Goal: Transaction & Acquisition: Download file/media

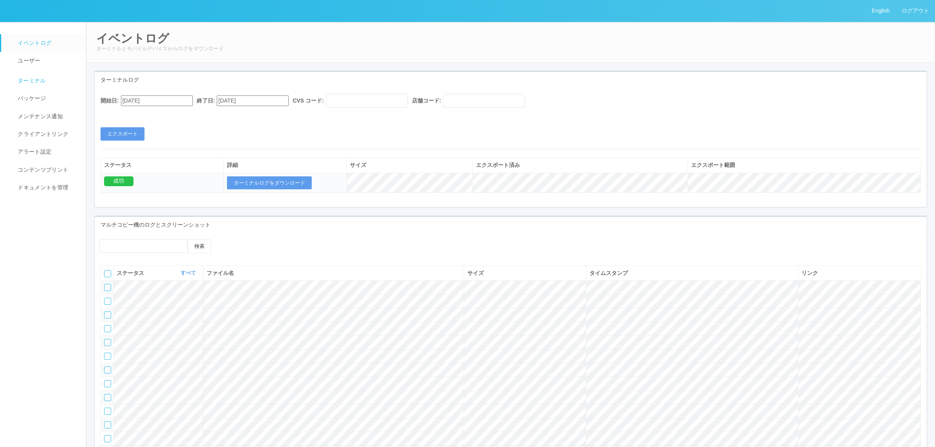
click at [42, 73] on link "ターミナル" at bounding box center [47, 80] width 92 height 20
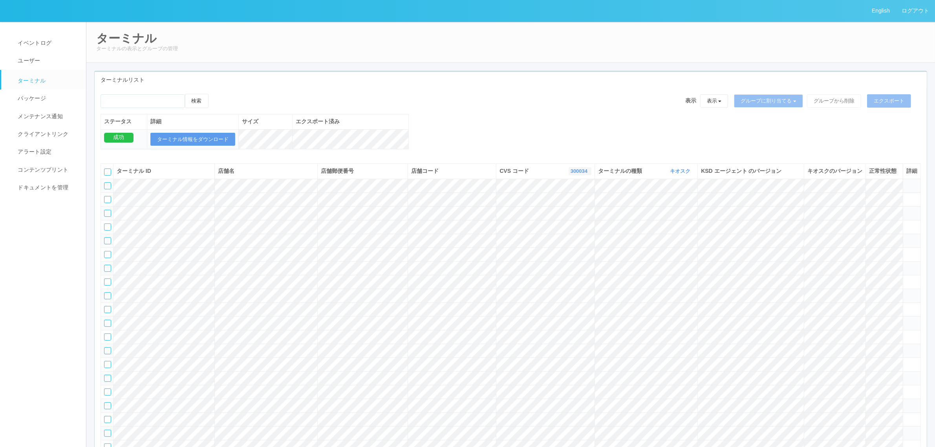
click at [575, 174] on link "300034" at bounding box center [579, 171] width 19 height 6
click at [571, 215] on link "115110" at bounding box center [560, 209] width 62 height 11
click at [450, 130] on div "検索 表示 表示 すべてのターミナル 未割り当てのターミナル グループを追加 グループ名を編集 アーカイブ済みのターミナル グループに割り当てる グループを追…" at bounding box center [511, 126] width 832 height 64
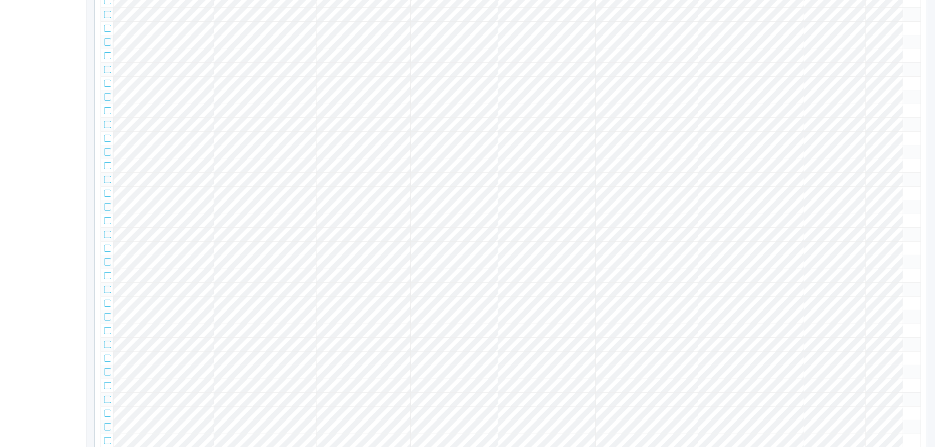
scroll to position [0, 0]
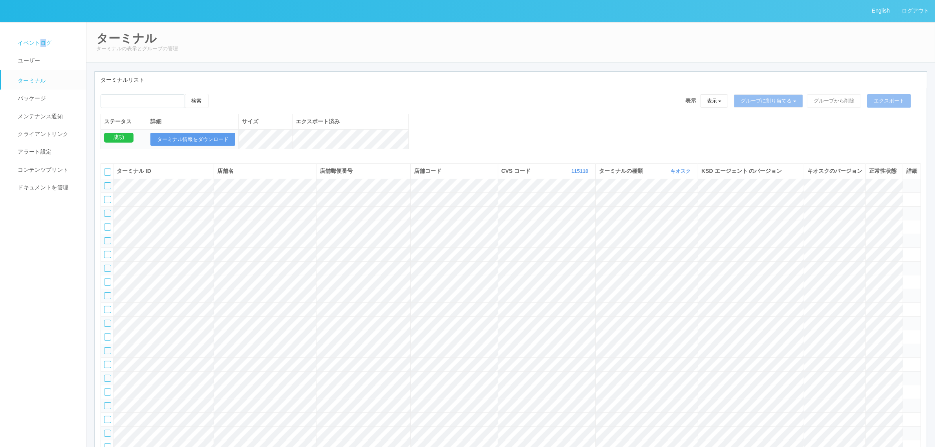
click at [44, 38] on link "イベントログ" at bounding box center [47, 43] width 92 height 18
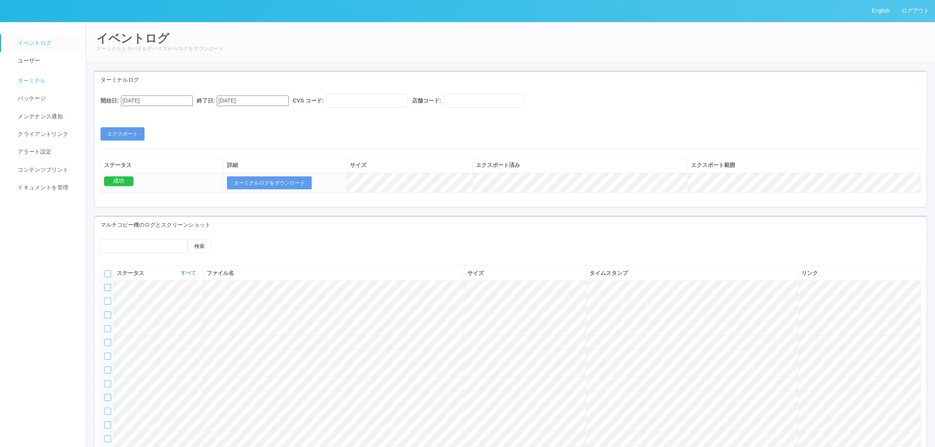
click at [44, 81] on span "ターミナル" at bounding box center [31, 80] width 30 height 6
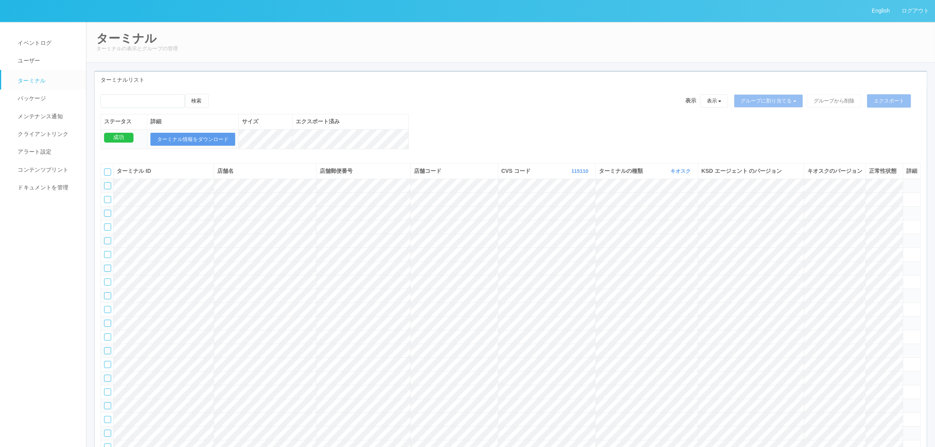
scroll to position [13692, 0]
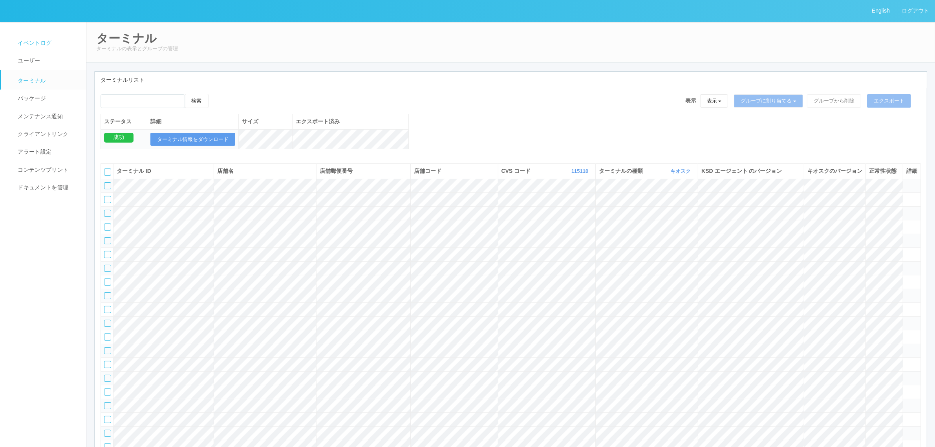
click at [58, 40] on link "イベントログ" at bounding box center [47, 43] width 92 height 18
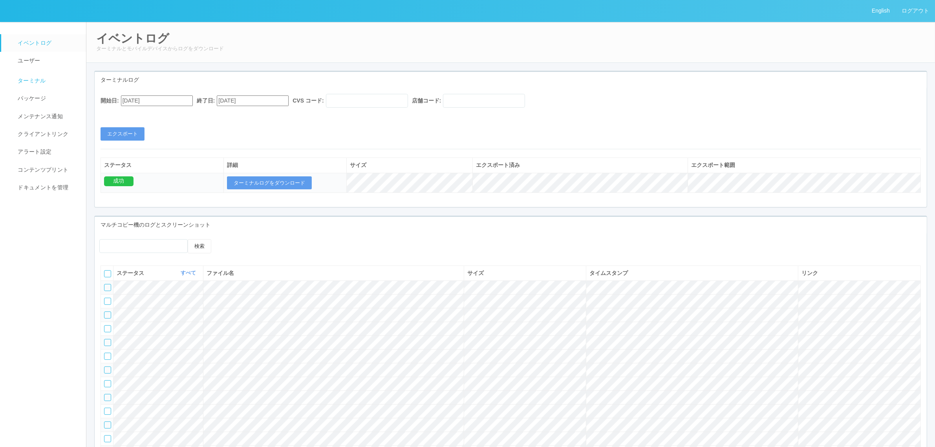
click at [60, 87] on link "ターミナル" at bounding box center [47, 80] width 92 height 20
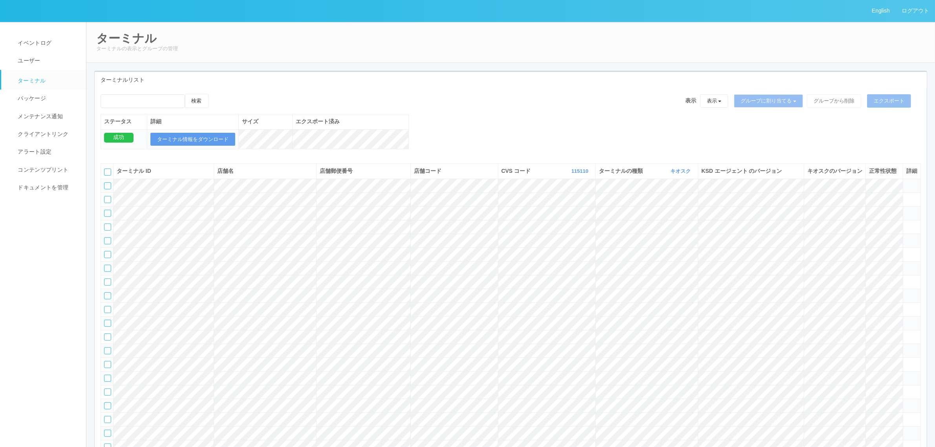
scroll to position [16714, 0]
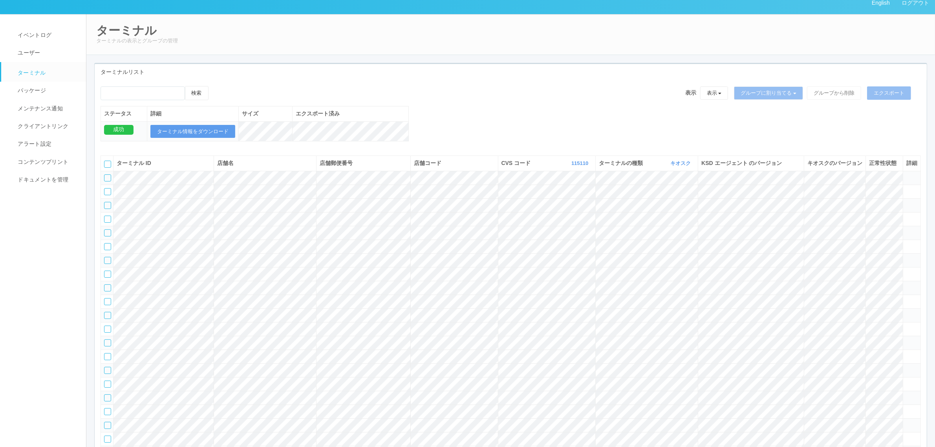
scroll to position [0, 0]
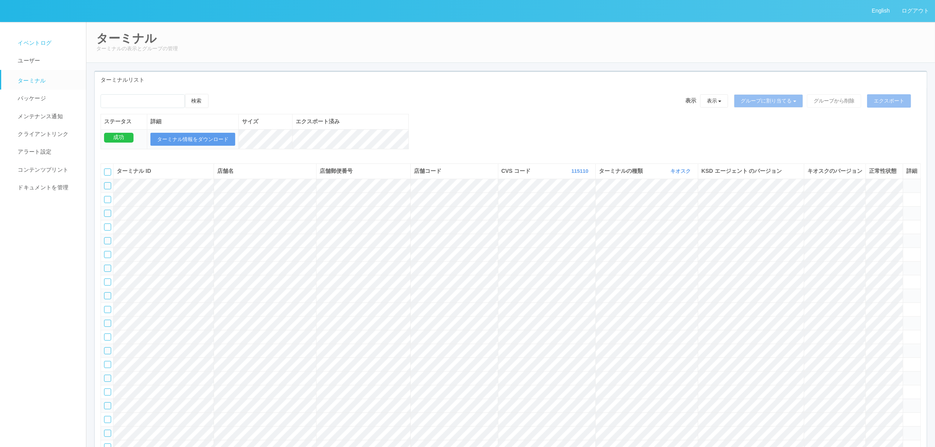
click at [54, 41] on link "イベントログ" at bounding box center [47, 43] width 92 height 18
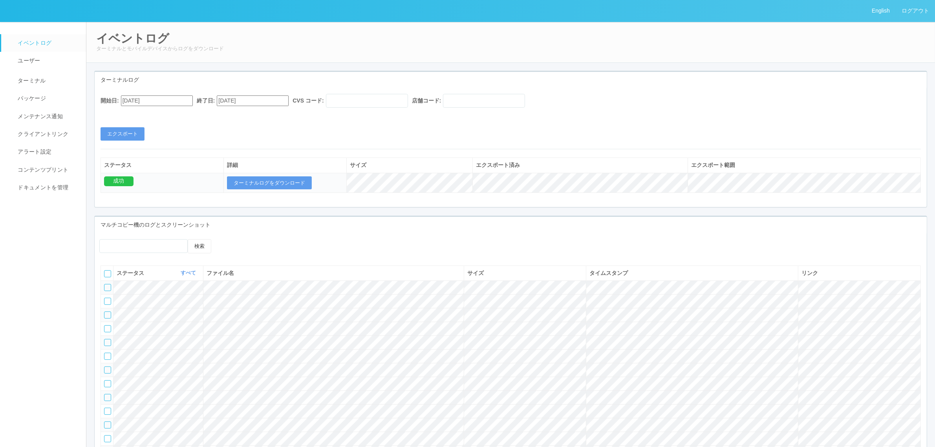
click at [430, 272] on th "ファイル名" at bounding box center [333, 272] width 261 height 15
click at [65, 79] on link "ターミナル" at bounding box center [47, 80] width 92 height 20
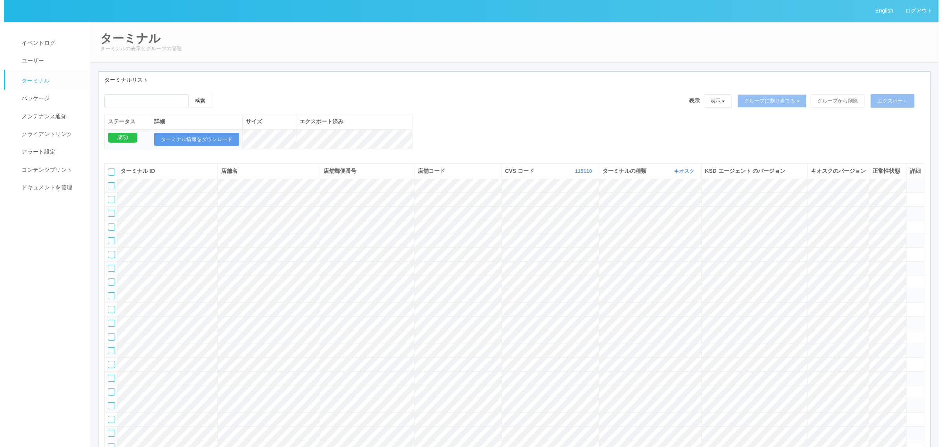
scroll to position [16714, 0]
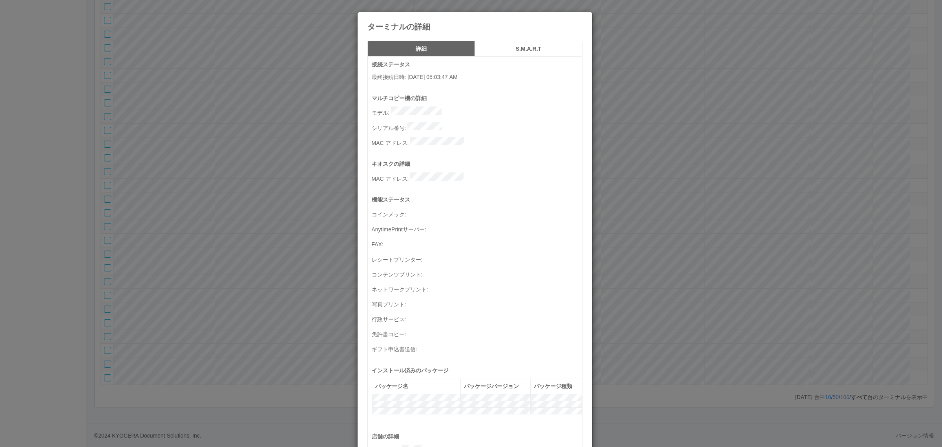
scroll to position [257, 0]
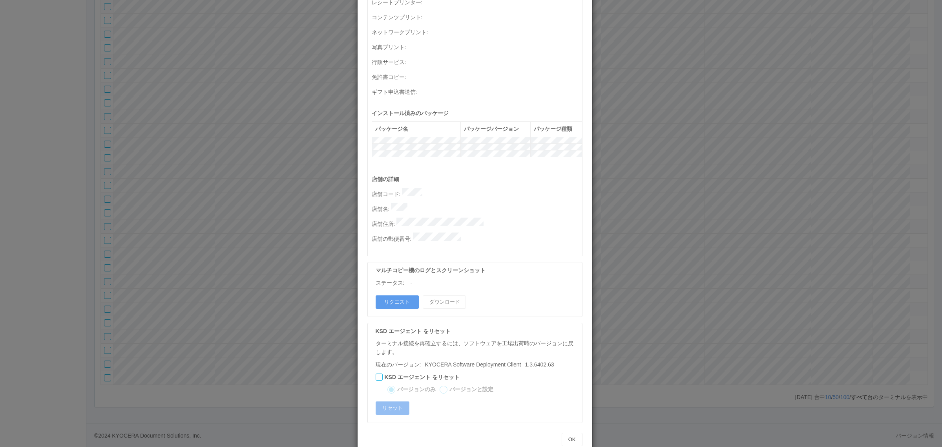
drag, startPoint x: 262, startPoint y: 134, endPoint x: 262, endPoint y: 154, distance: 20.0
click at [262, 135] on div "ターミナルの詳細 詳細 S.M.A.R.T 接続ステータス 最終接続日時 : 09/03/2025 05:03:47 AM マルチコピー機の詳細 モデル : …" at bounding box center [471, 223] width 942 height 447
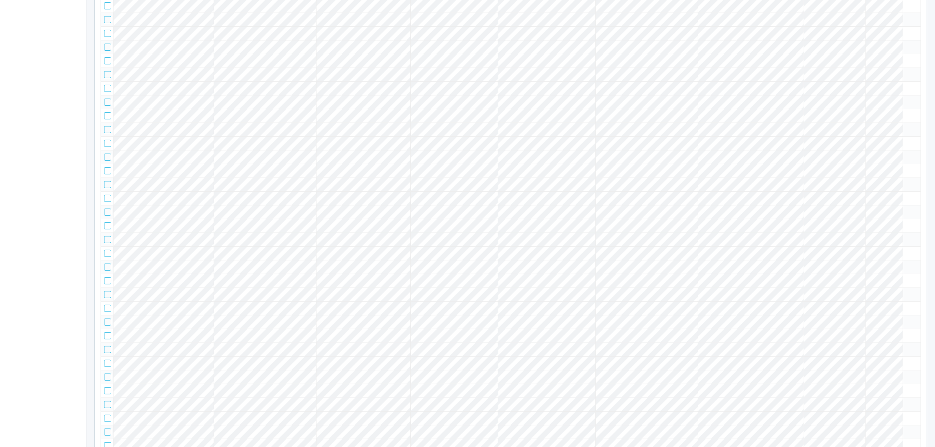
scroll to position [0, 0]
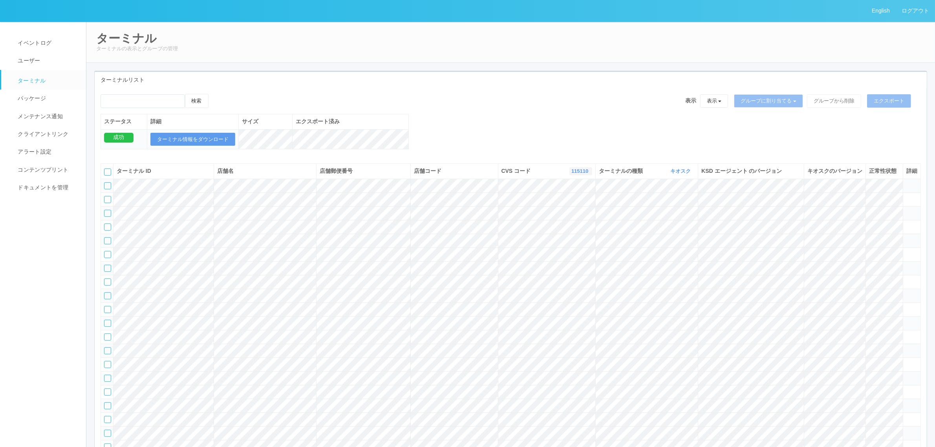
click at [579, 174] on link "115110" at bounding box center [580, 171] width 19 height 6
click at [583, 230] on link "300037" at bounding box center [561, 225] width 62 height 11
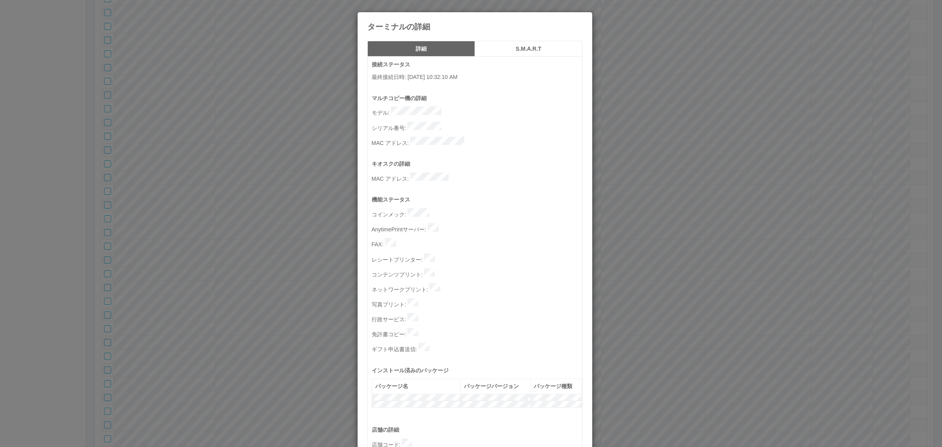
click at [835, 221] on div "ターミナルの詳細 詳細 S.M.A.R.T 接続ステータス 最終接続日時 : 08/23/2025 10:32:10 AM マルチコピー機の詳細 モデル : …" at bounding box center [471, 223] width 942 height 447
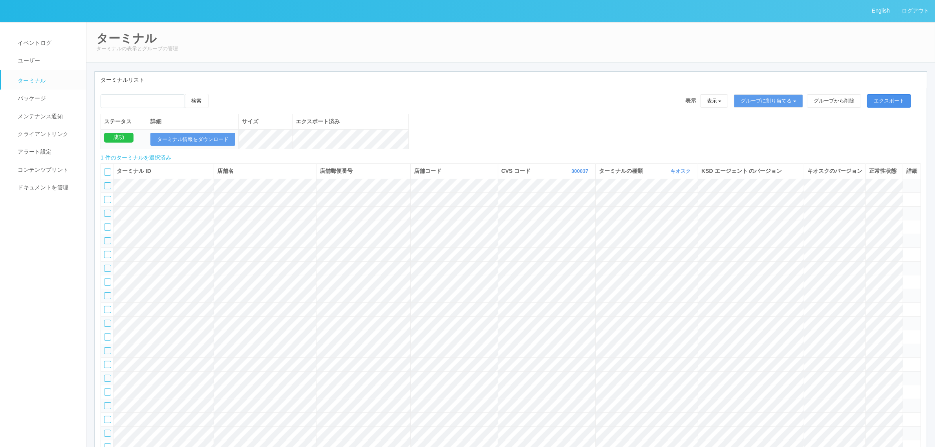
click at [887, 98] on button "エクスポート" at bounding box center [889, 100] width 44 height 13
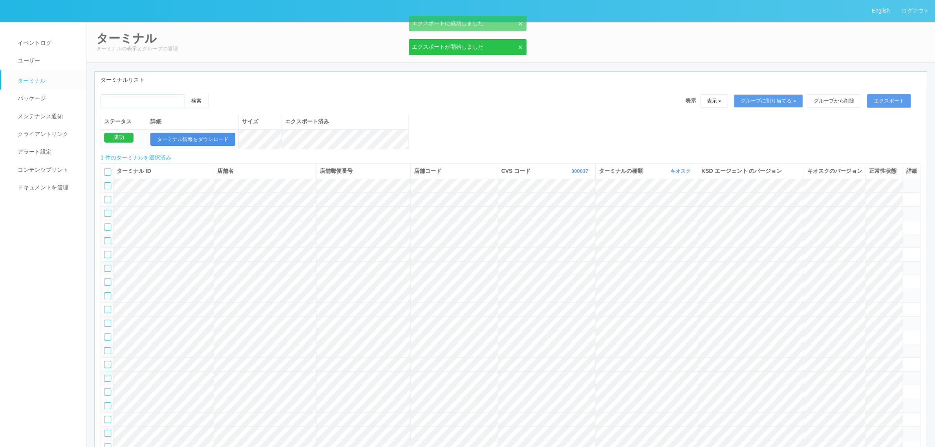
click at [183, 135] on button "ターミナル情報をダウンロード" at bounding box center [192, 139] width 85 height 13
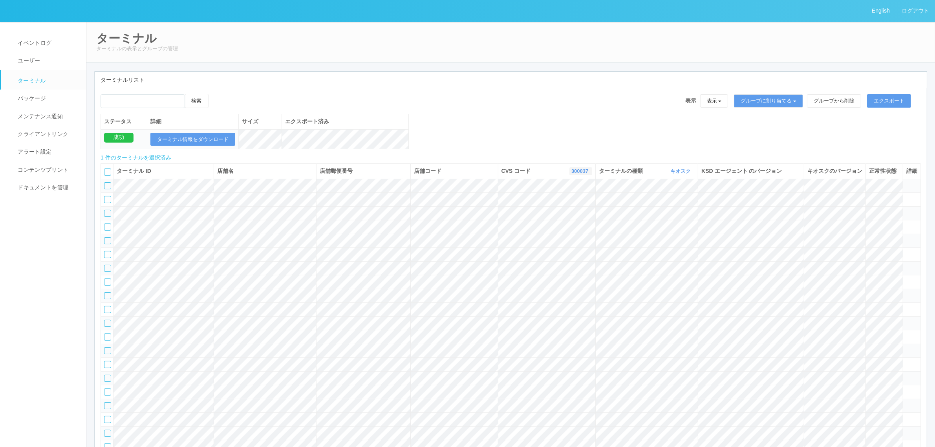
click at [576, 174] on link "300037" at bounding box center [580, 171] width 19 height 6
click at [566, 198] on link "すべて" at bounding box center [561, 193] width 62 height 11
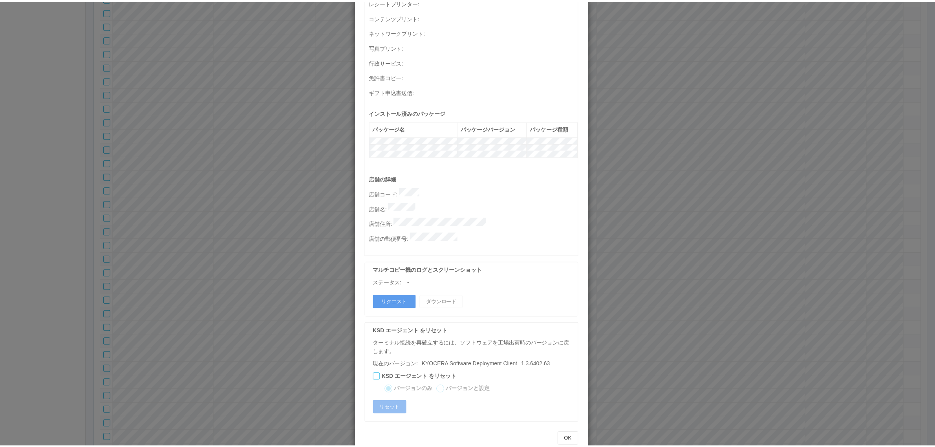
scroll to position [257, 0]
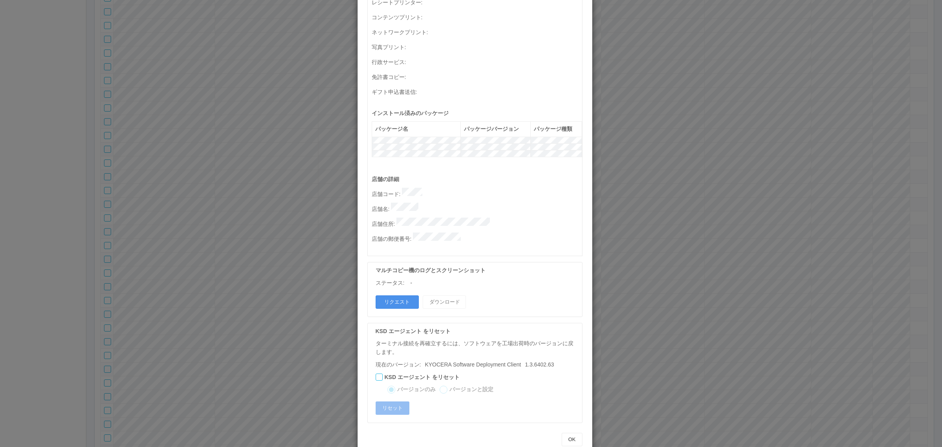
click at [390, 295] on button "リクエスト" at bounding box center [397, 301] width 43 height 13
click at [278, 276] on div "ターミナルの詳細 詳細 S.M.A.R.T 接続ステータス 最終接続日時 : 09/03/2025 05:03:58 AM マルチコピー機の詳細 モデル : …" at bounding box center [471, 223] width 942 height 447
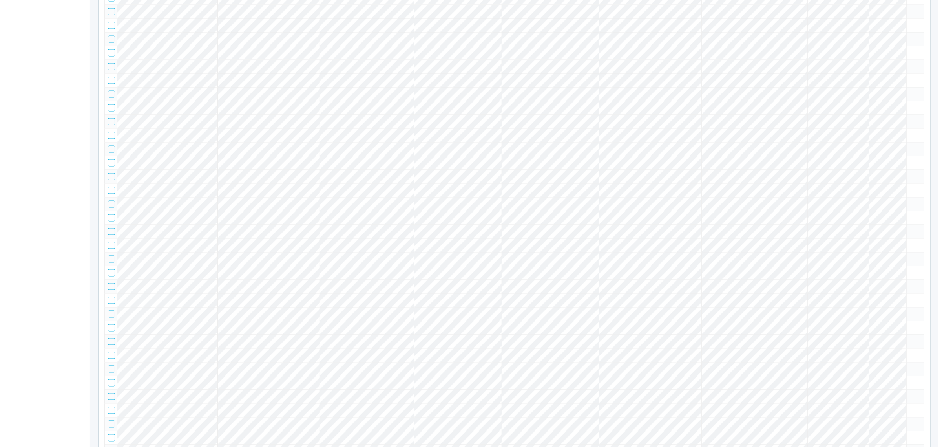
scroll to position [40396, 0]
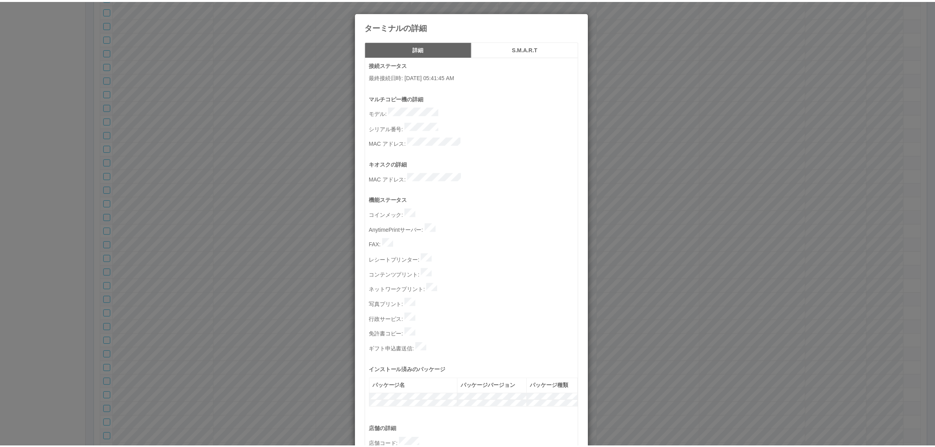
scroll to position [242, 0]
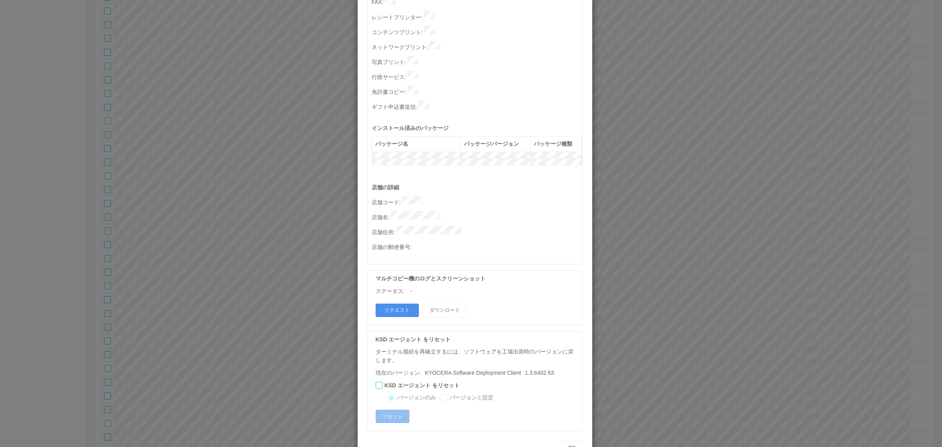
click at [394, 303] on button "リクエスト" at bounding box center [397, 309] width 43 height 13
drag, startPoint x: 284, startPoint y: 279, endPoint x: 269, endPoint y: 274, distance: 15.8
click at [281, 280] on div "ターミナルの詳細 詳細 S.M.A.R.T 接続ステータス 最終接続日時 : 09/03/2025 05:41:45 AM マルチコピー機の詳細 モデル : …" at bounding box center [471, 223] width 942 height 447
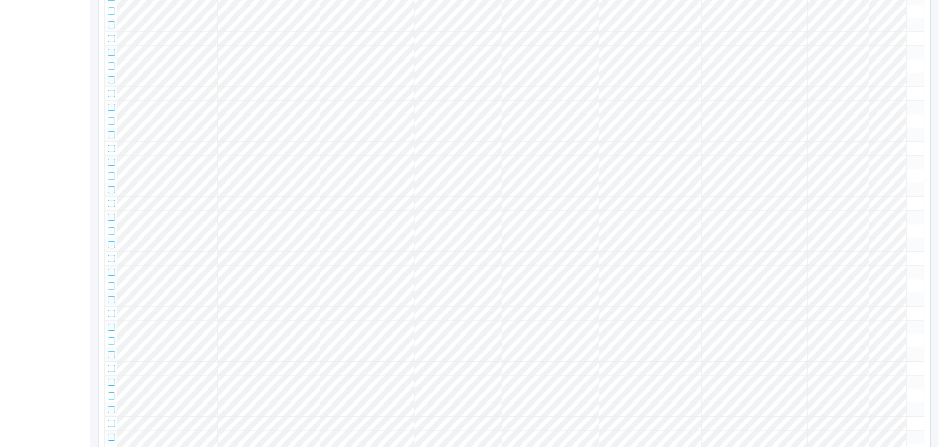
scroll to position [49355, 0]
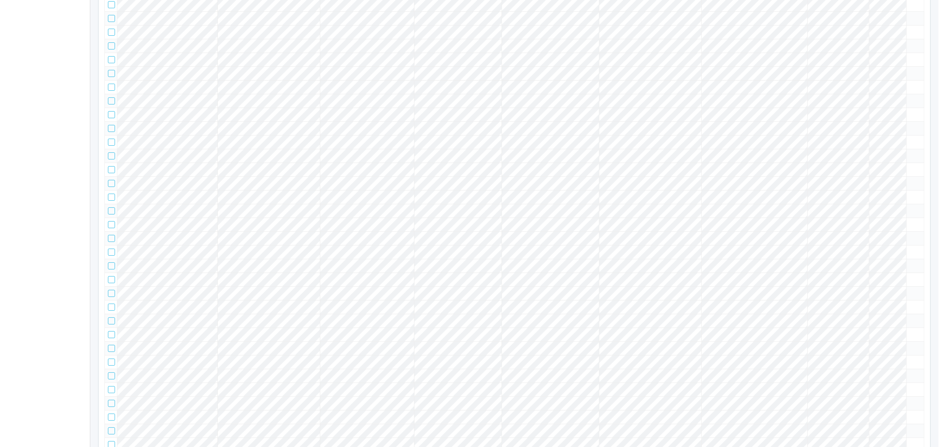
scroll to position [1536, 0]
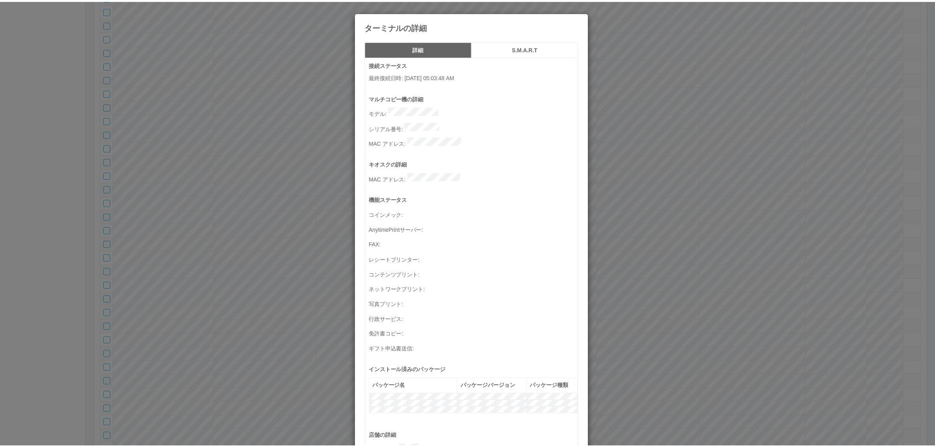
scroll to position [257, 0]
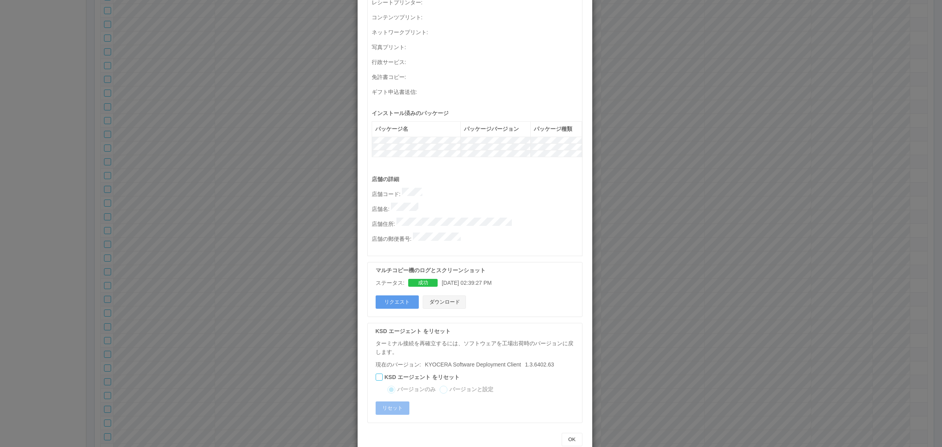
click at [441, 295] on button "ダウンロード" at bounding box center [444, 301] width 43 height 13
drag, startPoint x: 172, startPoint y: 83, endPoint x: 260, endPoint y: 157, distance: 114.8
click at [173, 83] on div "ターミナルの詳細 詳細 S.M.A.R.T 接続ステータス 最終接続日時 : 09/03/2025 05:03:48 AM マルチコピー機の詳細 モデル : …" at bounding box center [471, 223] width 942 height 447
click at [260, 158] on div "ターミナルの詳細 詳細 S.M.A.R.T 接続ステータス 最終接続日時 : 09/03/2025 05:03:48 AM マルチコピー機の詳細 モデル : …" at bounding box center [471, 223] width 942 height 447
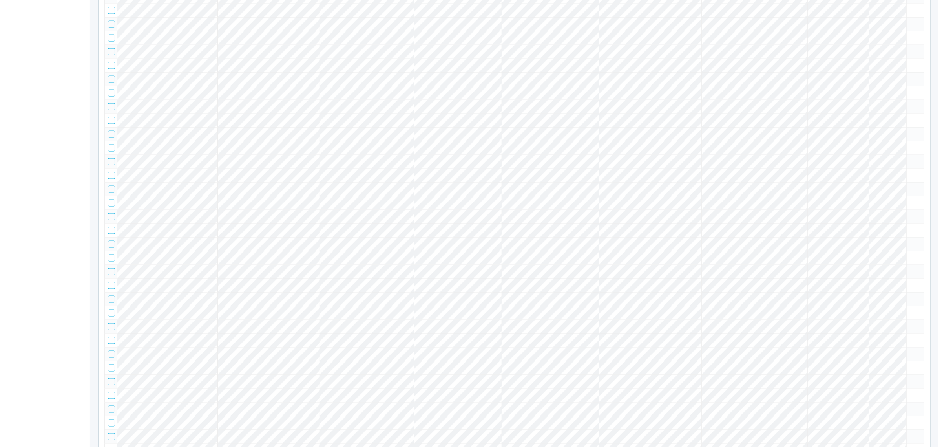
scroll to position [5506, 0]
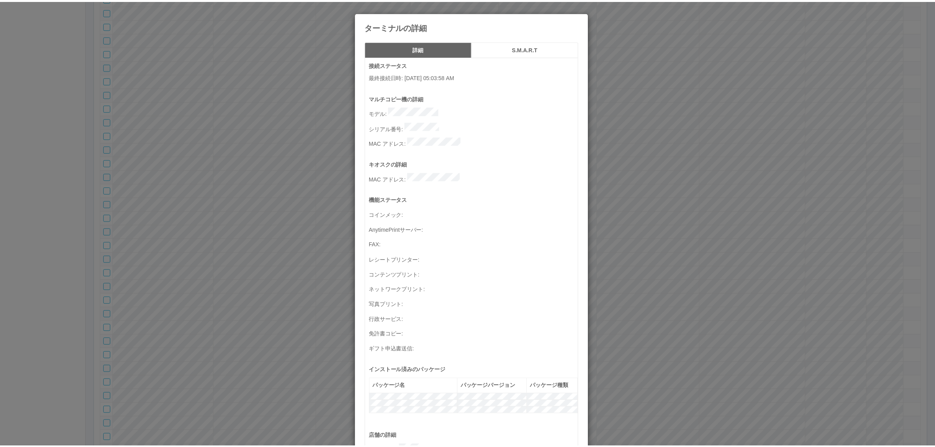
scroll to position [257, 0]
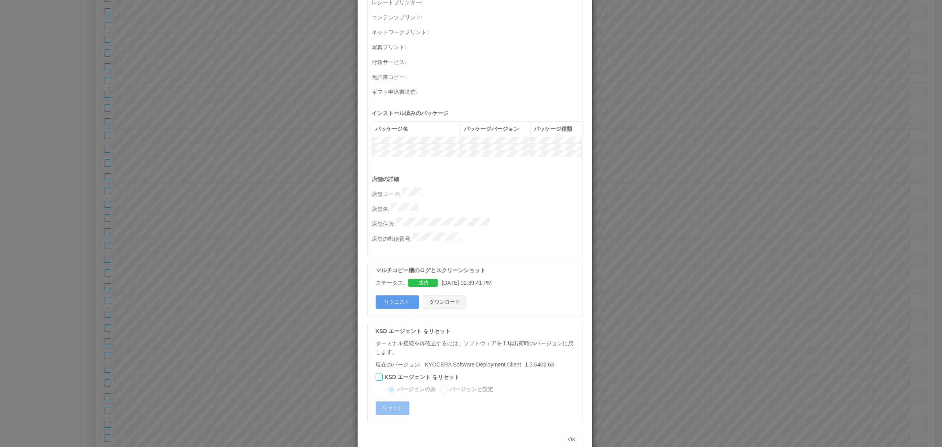
click at [444, 295] on button "ダウンロード" at bounding box center [444, 301] width 43 height 13
drag, startPoint x: 202, startPoint y: 96, endPoint x: 232, endPoint y: 122, distance: 39.6
click at [202, 96] on div "ターミナルの詳細 詳細 S.M.A.R.T 接続ステータス 最終接続日時 : 09/03/2025 05:03:58 AM マルチコピー機の詳細 モデル : …" at bounding box center [471, 223] width 942 height 447
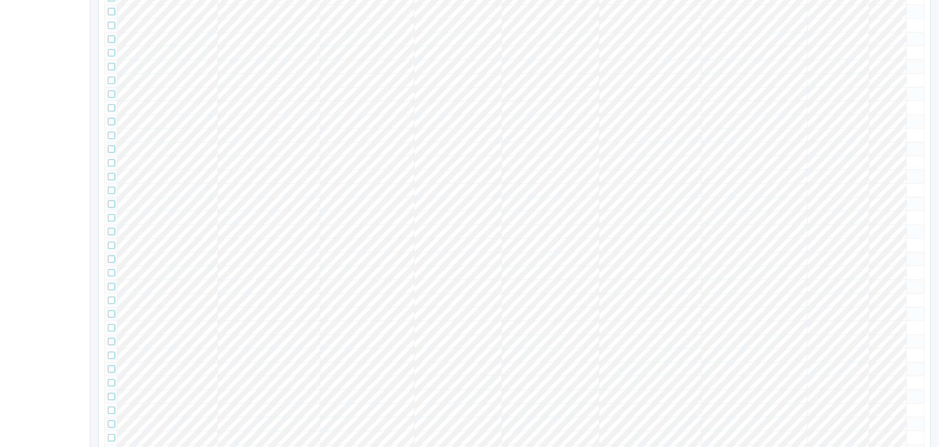
scroll to position [40396, 0]
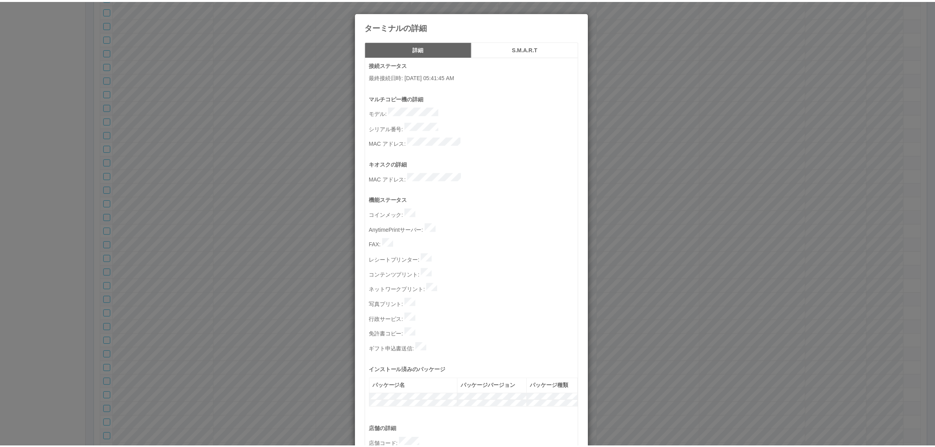
scroll to position [242, 0]
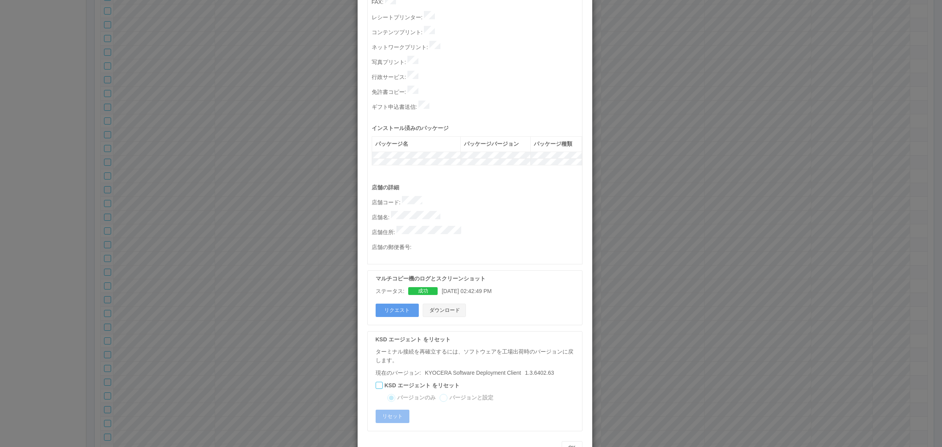
click at [456, 303] on button "ダウンロード" at bounding box center [444, 309] width 43 height 13
click at [220, 172] on div "ターミナルの詳細 詳細 S.M.A.R.T 接続ステータス 最終接続日時 : 09/03/2025 05:41:45 AM マルチコピー機の詳細 モデル : …" at bounding box center [471, 223] width 942 height 447
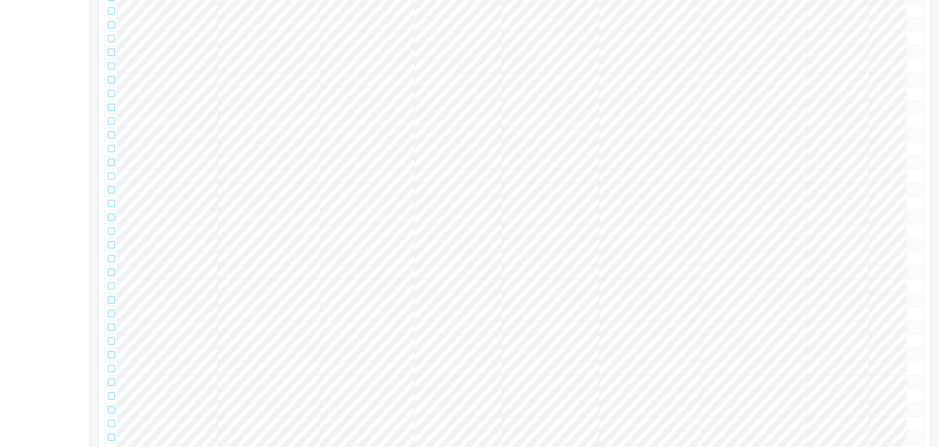
scroll to position [49355, 0]
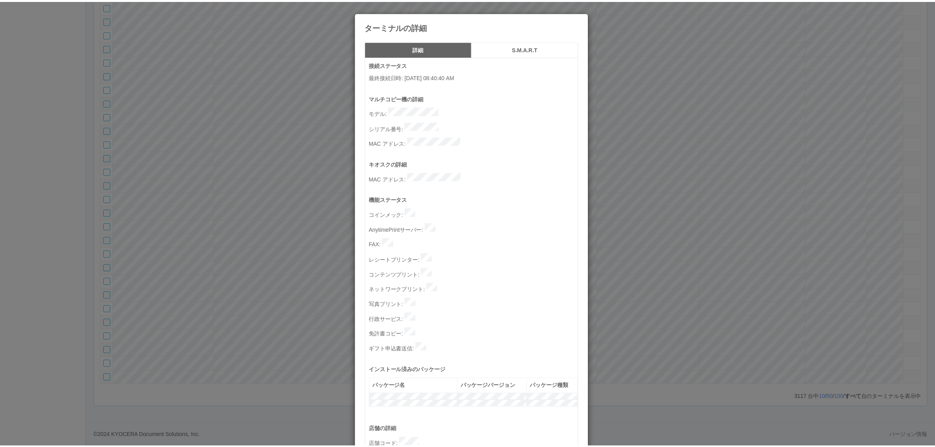
scroll to position [242, 0]
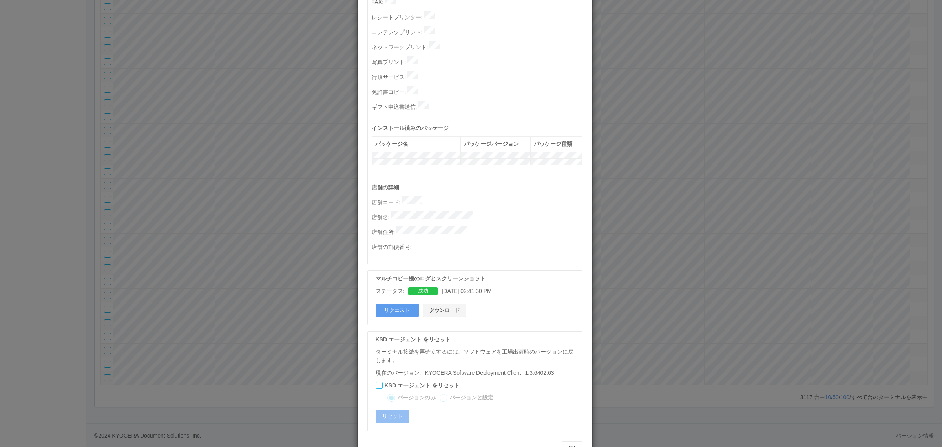
click at [441, 303] on button "ダウンロード" at bounding box center [444, 309] width 43 height 13
drag, startPoint x: 183, startPoint y: 146, endPoint x: 11, endPoint y: 183, distance: 175.9
click at [182, 146] on div "ターミナルの詳細 詳細 S.M.A.R.T 接続ステータス 最終接続日時 : 09/03/2025 08:40:40 AM マルチコピー機の詳細 モデル : …" at bounding box center [471, 223] width 942 height 447
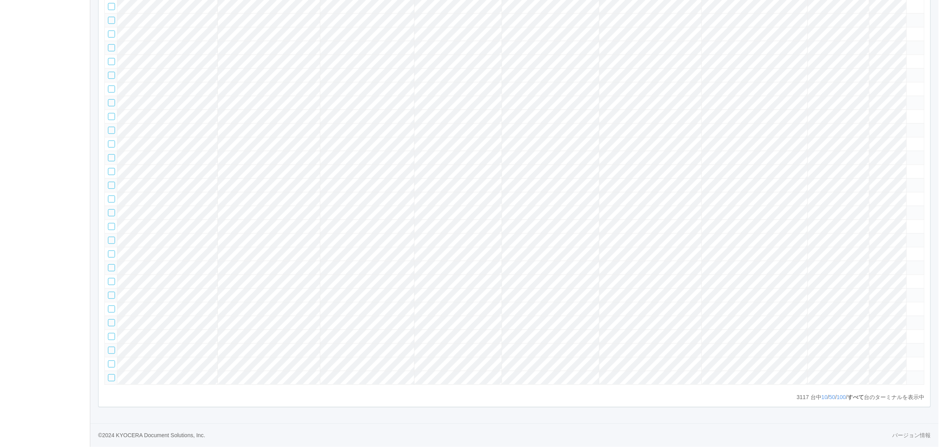
scroll to position [48846, 0]
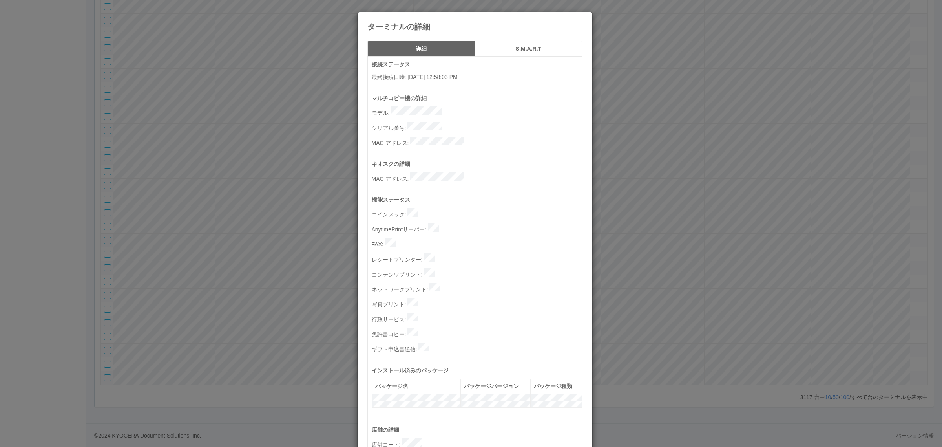
scroll to position [242, 0]
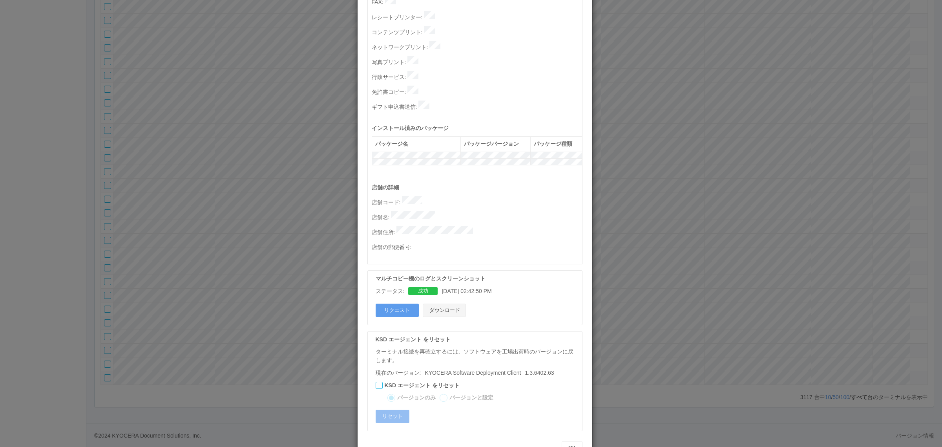
click at [456, 303] on button "ダウンロード" at bounding box center [444, 309] width 43 height 13
drag, startPoint x: 222, startPoint y: 171, endPoint x: 230, endPoint y: 177, distance: 10.3
click at [223, 171] on div "ターミナルの詳細 詳細 S.M.A.R.T 接続ステータス 最終接続日時 : 09/03/2025 12:58:03 PM マルチコピー機の詳細 モデル : …" at bounding box center [471, 223] width 942 height 447
click at [233, 181] on div "ターミナルの詳細 詳細 S.M.A.R.T 接続ステータス 最終接続日時 : 09/03/2025 12:58:03 PM マルチコピー機の詳細 モデル : …" at bounding box center [471, 223] width 942 height 447
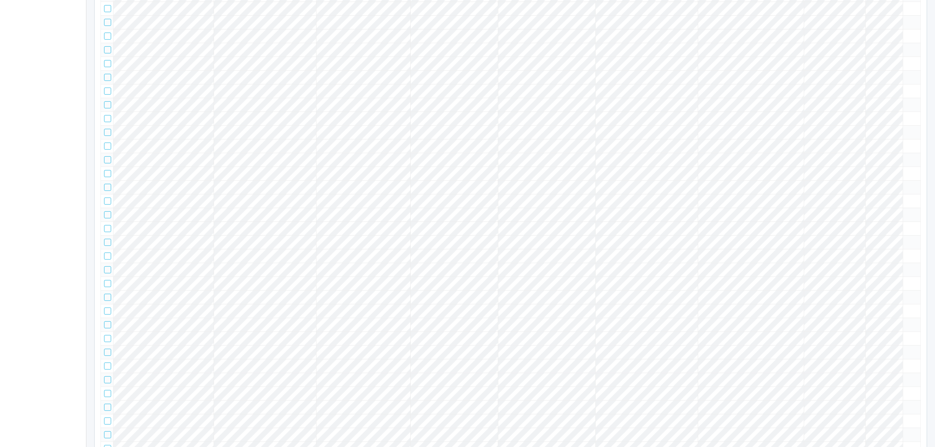
scroll to position [15361, 0]
